Goal: Task Accomplishment & Management: Manage account settings

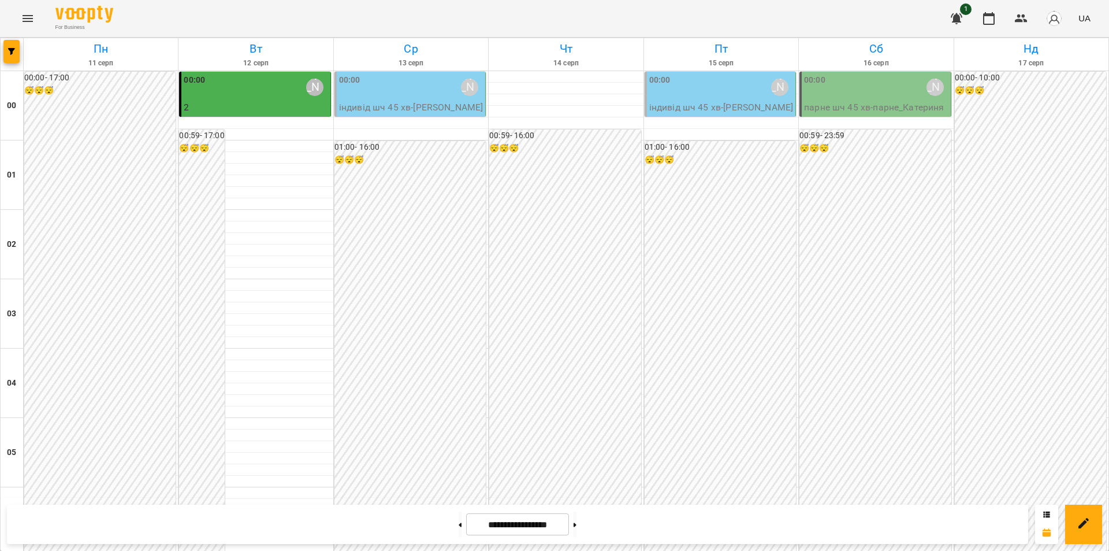
scroll to position [1098, 0]
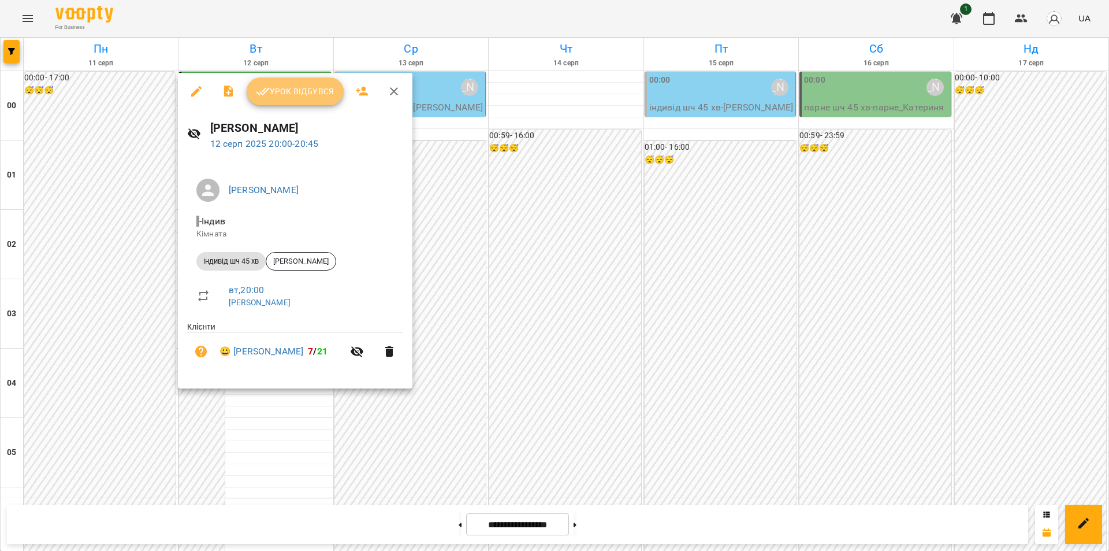
click at [289, 87] on span "Урок відбувся" at bounding box center [295, 91] width 79 height 14
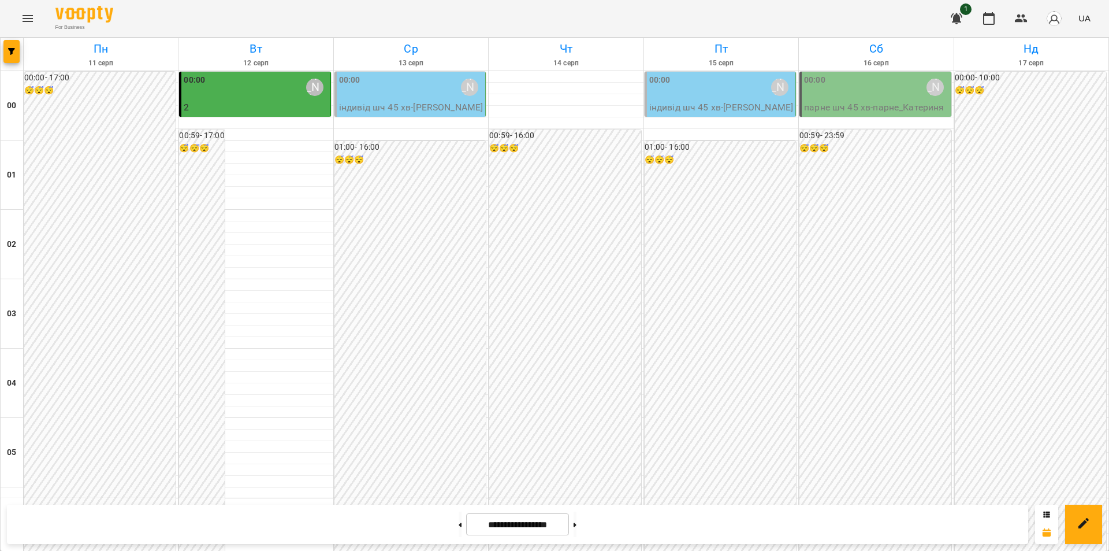
scroll to position [1237, 0]
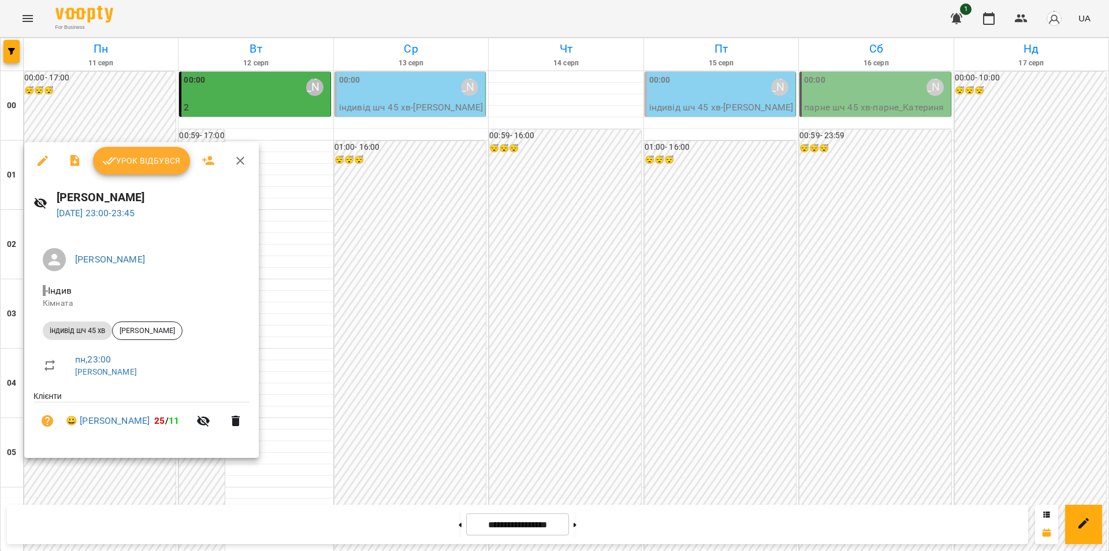
click at [157, 164] on span "Урок відбувся" at bounding box center [141, 161] width 79 height 14
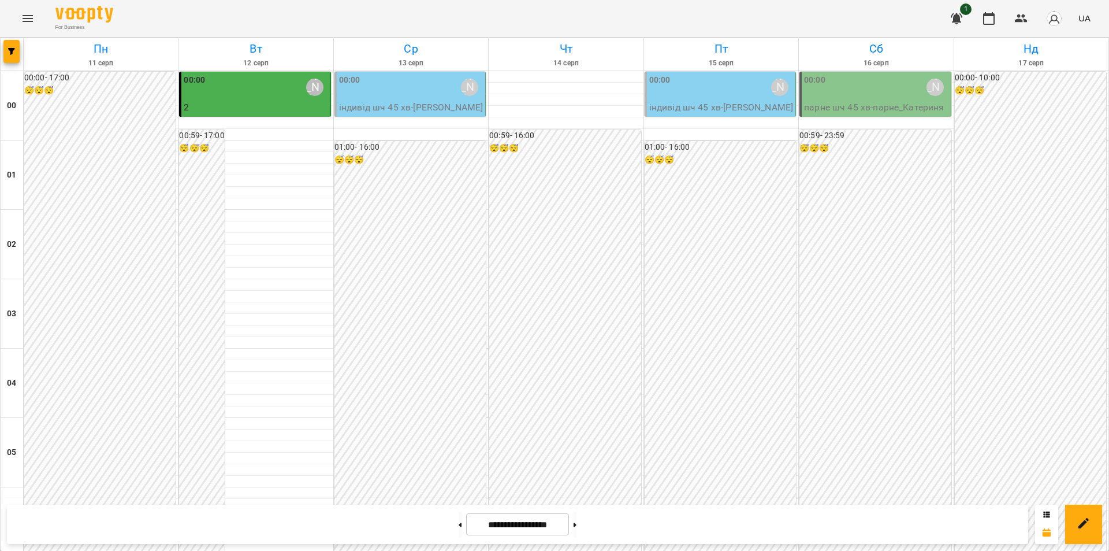
scroll to position [1237, 0]
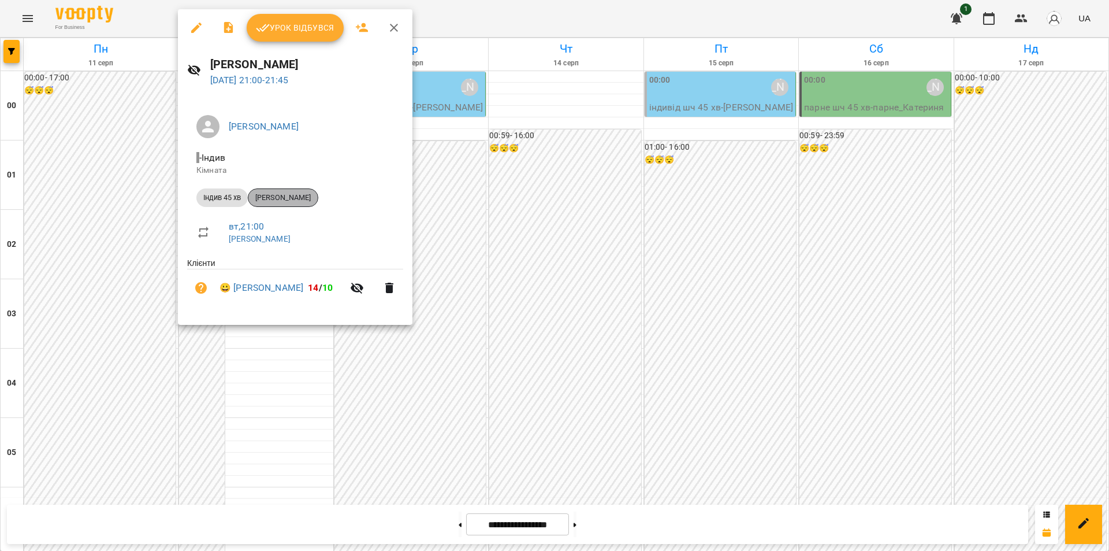
click at [296, 195] on span "[PERSON_NAME]" at bounding box center [282, 197] width 69 height 10
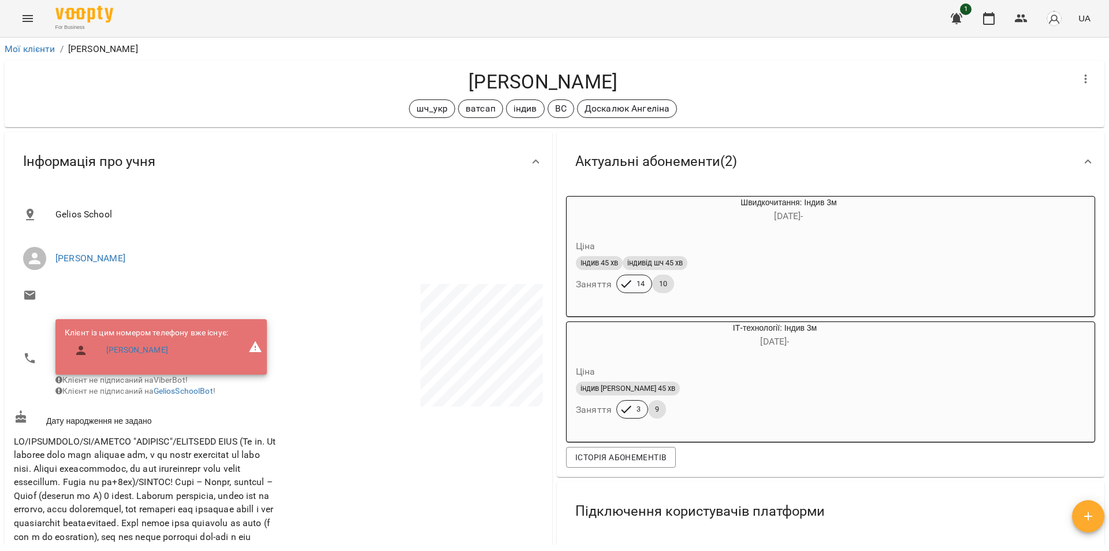
drag, startPoint x: 640, startPoint y: 80, endPoint x: 461, endPoint y: 89, distance: 179.9
click at [461, 89] on h4 "[PERSON_NAME]" at bounding box center [543, 82] width 1059 height 24
copy h4 "[PERSON_NAME]"
